Goal: Information Seeking & Learning: Learn about a topic

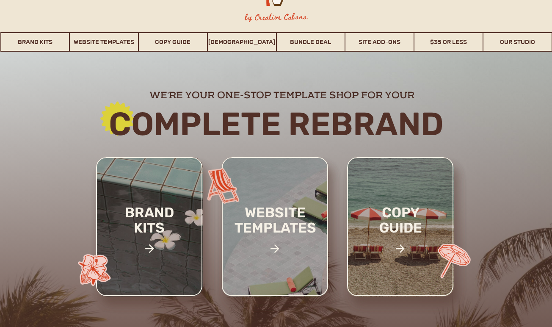
scroll to position [83, 0]
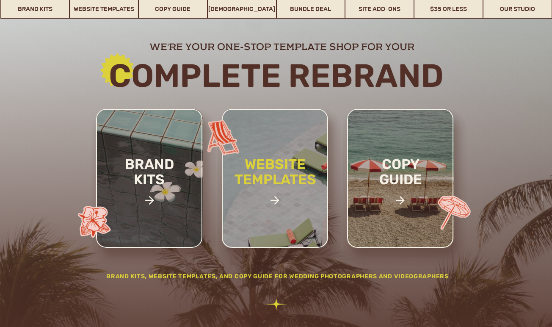
click at [269, 159] on h2 "website templates" at bounding box center [275, 181] width 111 height 49
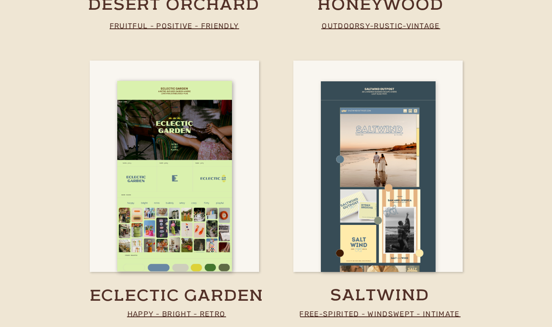
scroll to position [2316, 0]
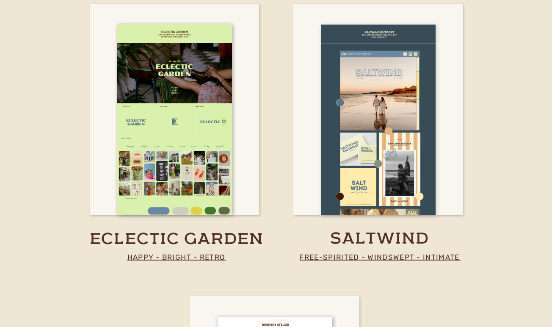
click at [360, 170] on div at bounding box center [378, 120] width 115 height 191
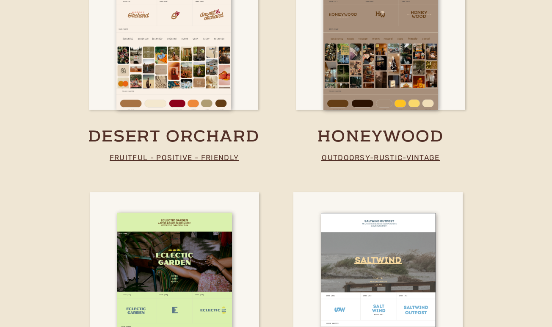
scroll to position [2117, 0]
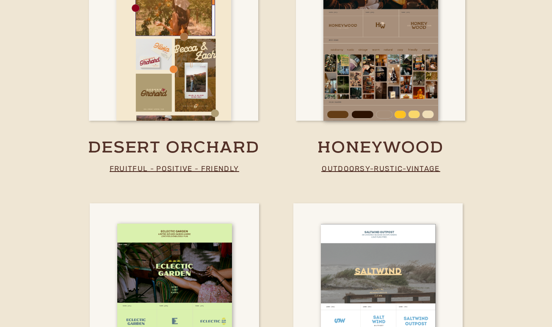
click at [170, 91] on div at bounding box center [173, 25] width 115 height 191
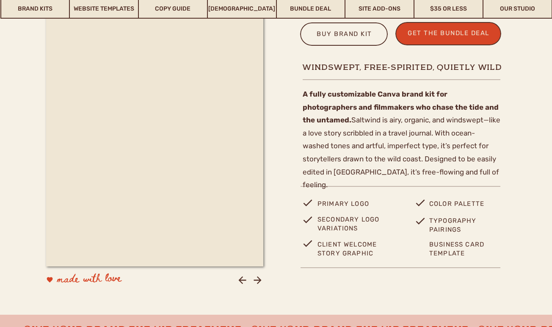
scroll to position [323, 0]
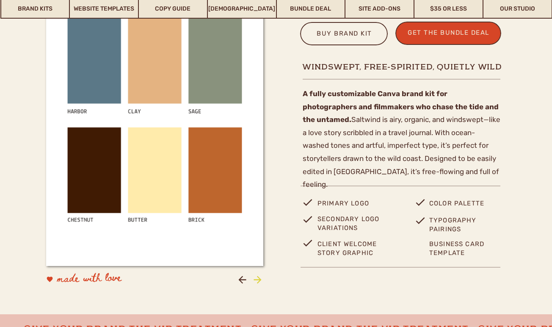
click at [258, 275] on icon at bounding box center [257, 279] width 11 height 11
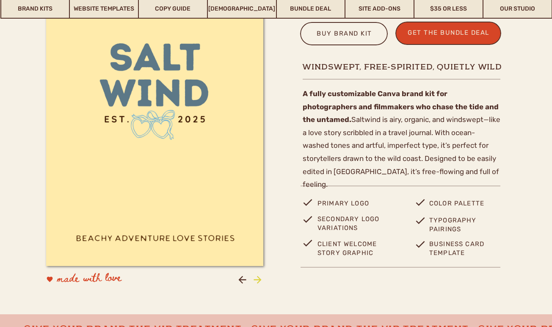
click at [258, 275] on icon at bounding box center [257, 279] width 11 height 11
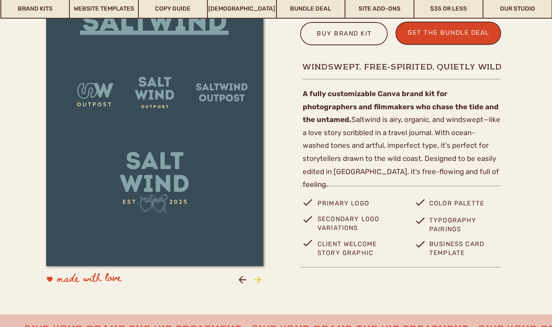
click at [258, 275] on icon at bounding box center [257, 279] width 11 height 11
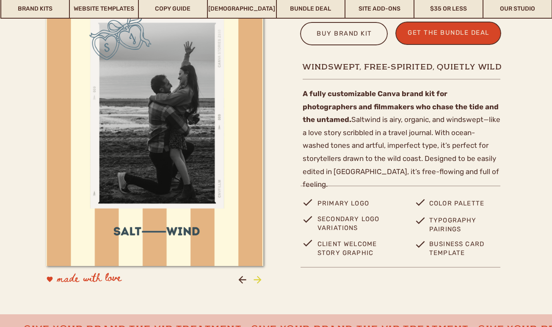
click at [258, 275] on icon at bounding box center [257, 279] width 11 height 11
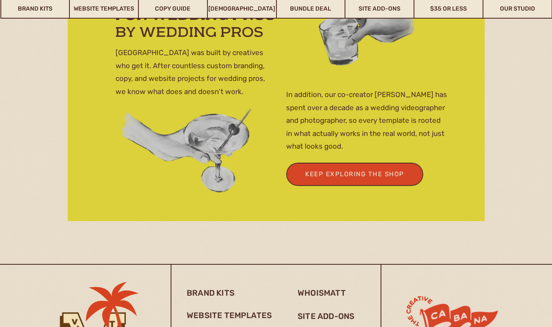
scroll to position [2954, 0]
